Goal: Task Accomplishment & Management: Use online tool/utility

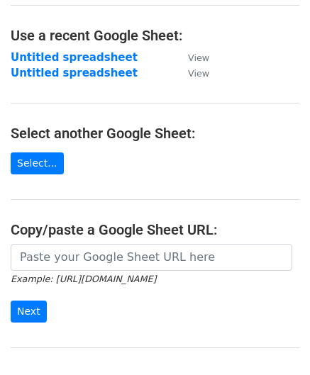
scroll to position [71, 0]
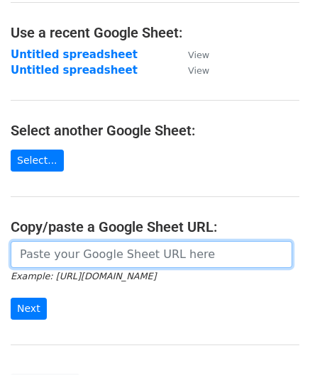
click at [62, 251] on input "url" at bounding box center [152, 254] width 282 height 27
paste input "[URL][DOMAIN_NAME]"
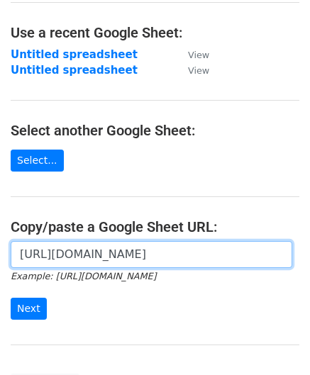
scroll to position [0, 315]
type input "[URL][DOMAIN_NAME]"
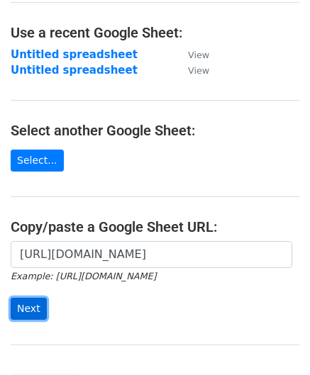
scroll to position [0, 0]
click at [29, 306] on input "Next" at bounding box center [29, 309] width 36 height 22
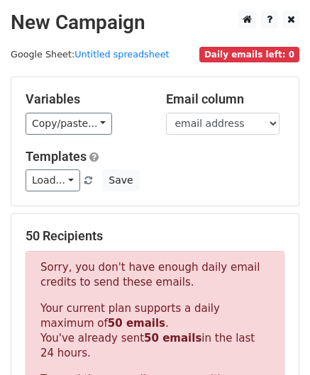
scroll to position [479, 0]
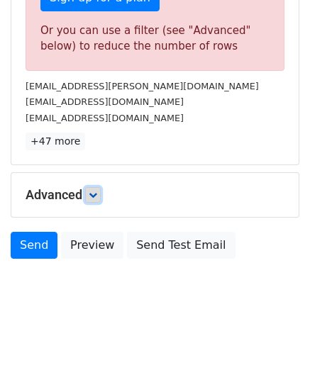
click at [101, 190] on link at bounding box center [93, 195] width 16 height 16
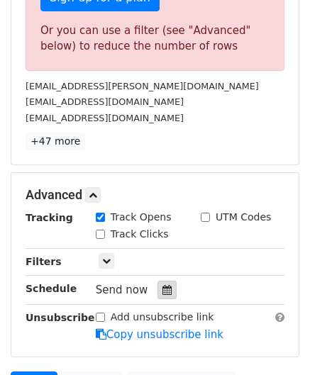
click at [160, 281] on div at bounding box center [166, 290] width 19 height 18
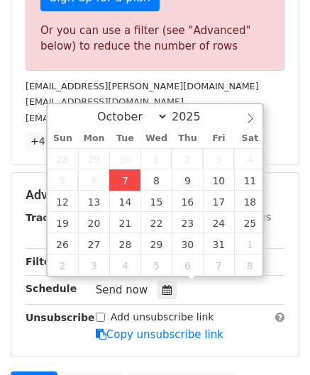
type input "2025-10-07 12:00"
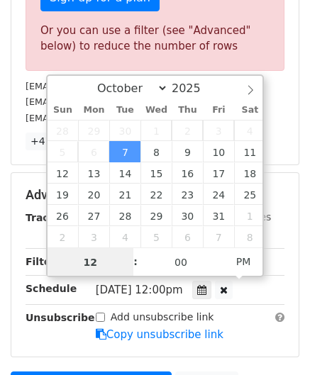
paste input "4"
type input "4"
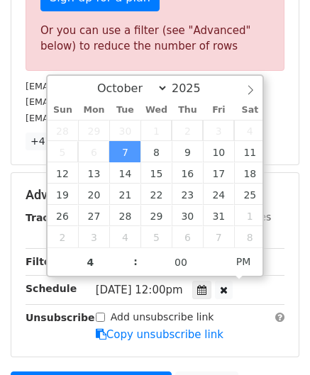
type input "2025-10-07 16:00"
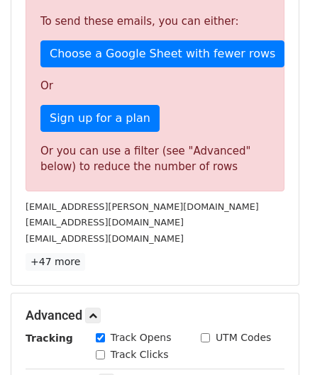
scroll to position [345, 0]
